Goal: Information Seeking & Learning: Learn about a topic

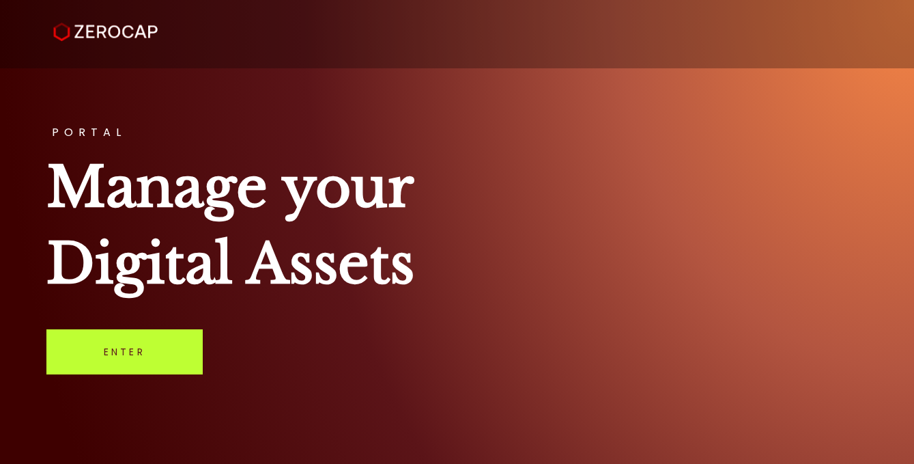
click at [109, 337] on link "Enter" at bounding box center [124, 351] width 156 height 45
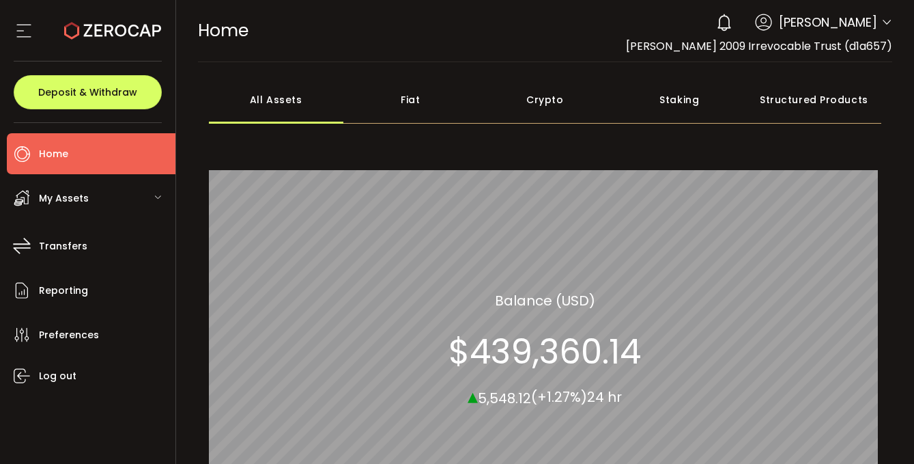
click at [81, 200] on span "My Assets" at bounding box center [64, 198] width 50 height 20
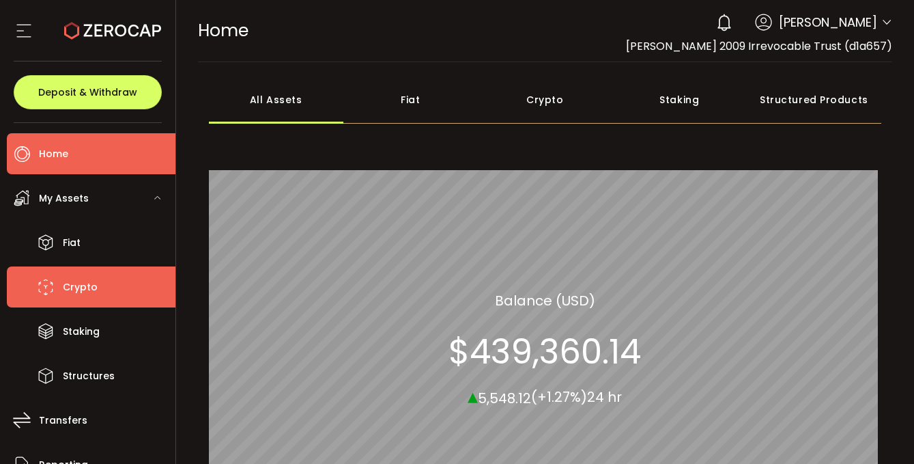
click at [97, 290] on li "Crypto" at bounding box center [91, 286] width 169 height 41
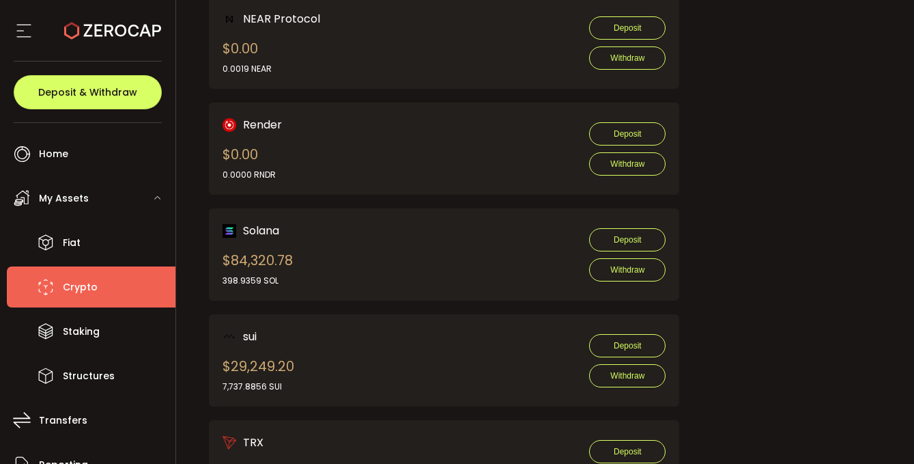
scroll to position [1224, 0]
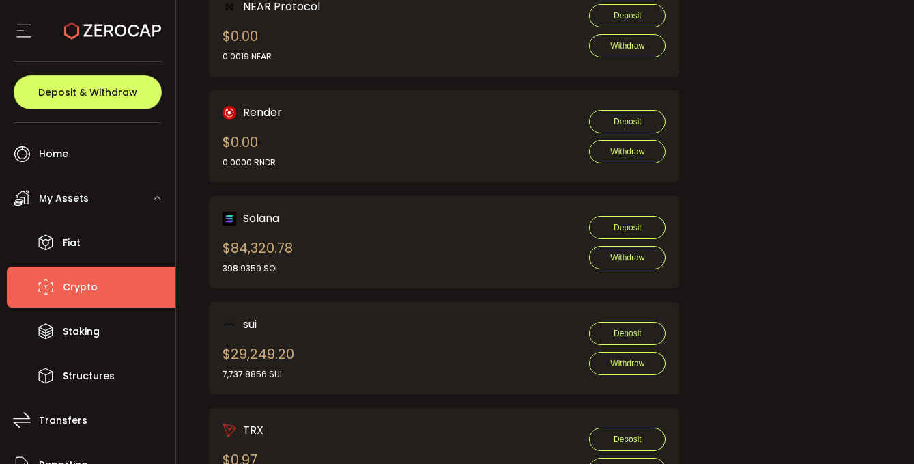
click at [273, 207] on div "Solana $84,320.78 398.9359 SOL Deposit Withdraw" at bounding box center [444, 242] width 471 height 92
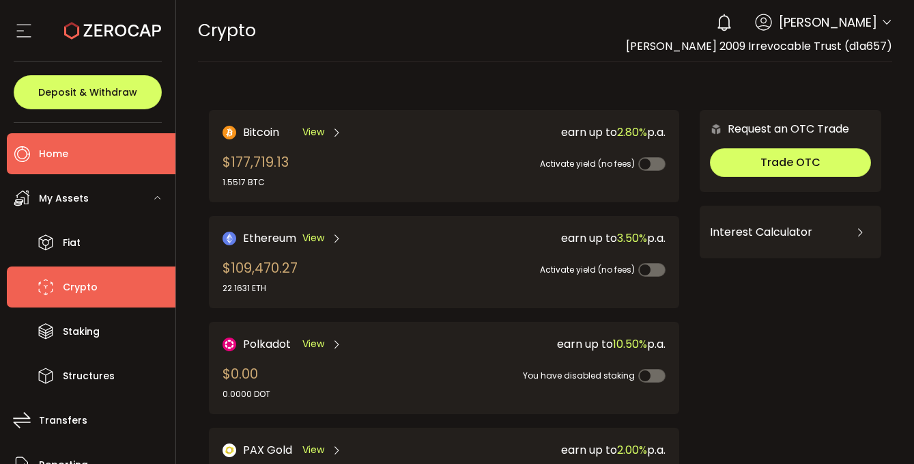
click at [64, 163] on span "Home" at bounding box center [53, 154] width 29 height 20
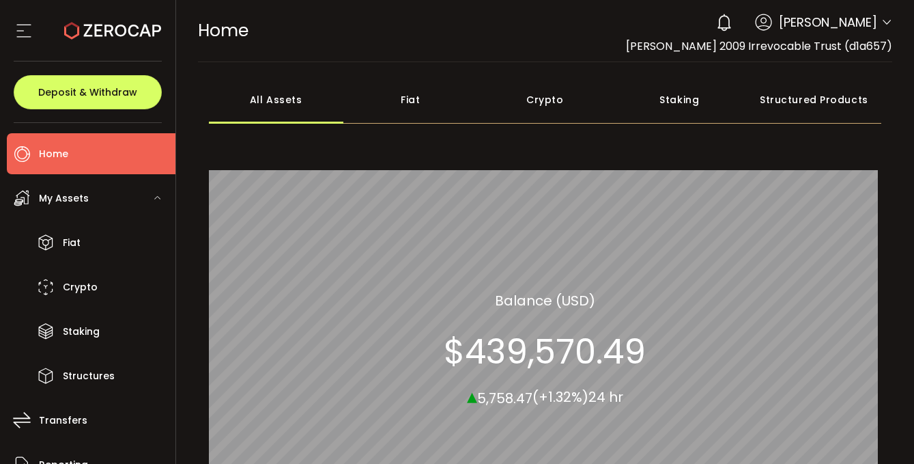
click at [390, 124] on div "All Assets Fiat Crypto Staking Structured Products All_Assets Balance (USD) $43…" at bounding box center [545, 320] width 673 height 489
